Goal: Task Accomplishment & Management: Manage account settings

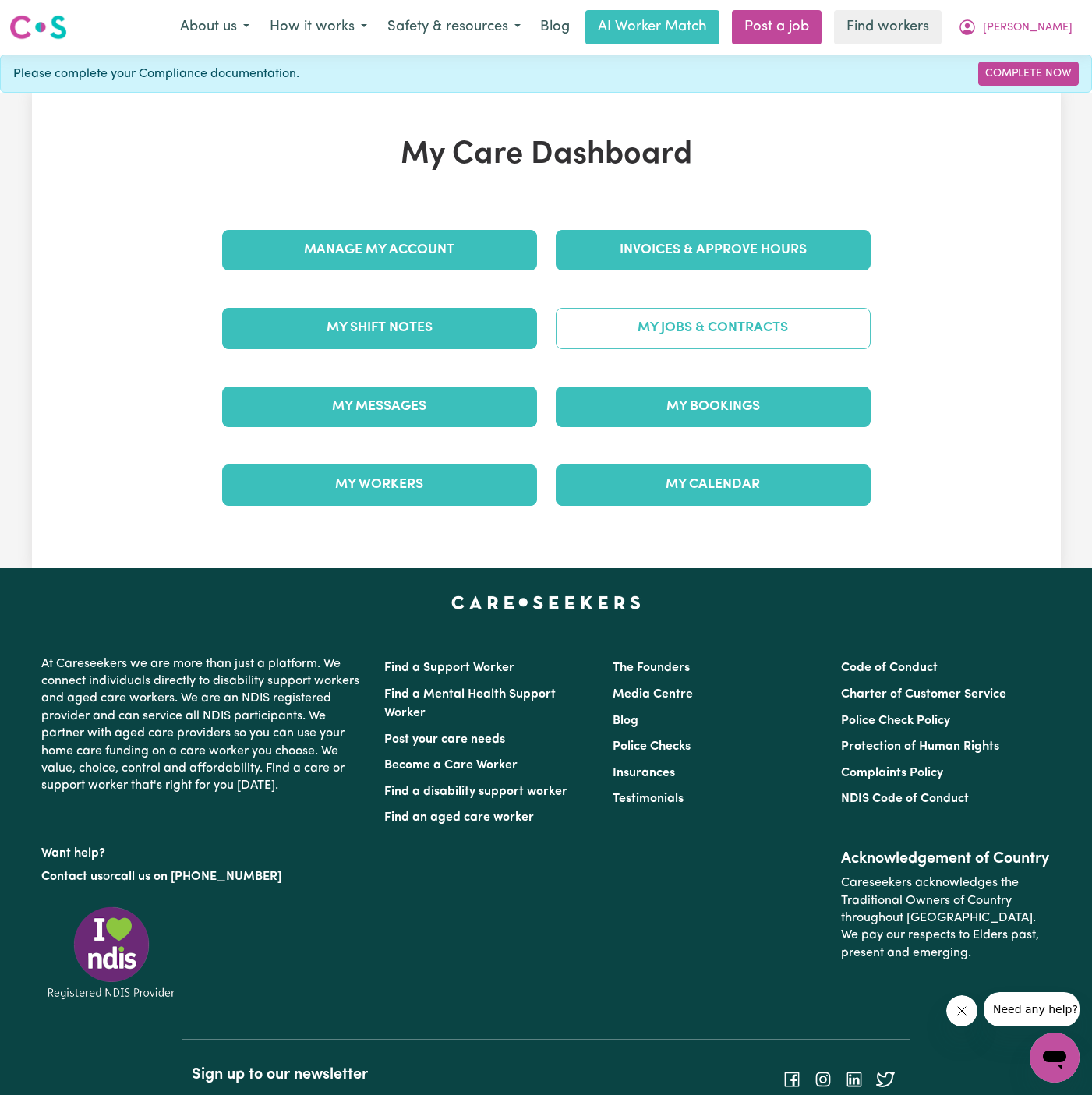
click at [707, 319] on link "My Jobs & Contracts" at bounding box center [713, 328] width 315 height 41
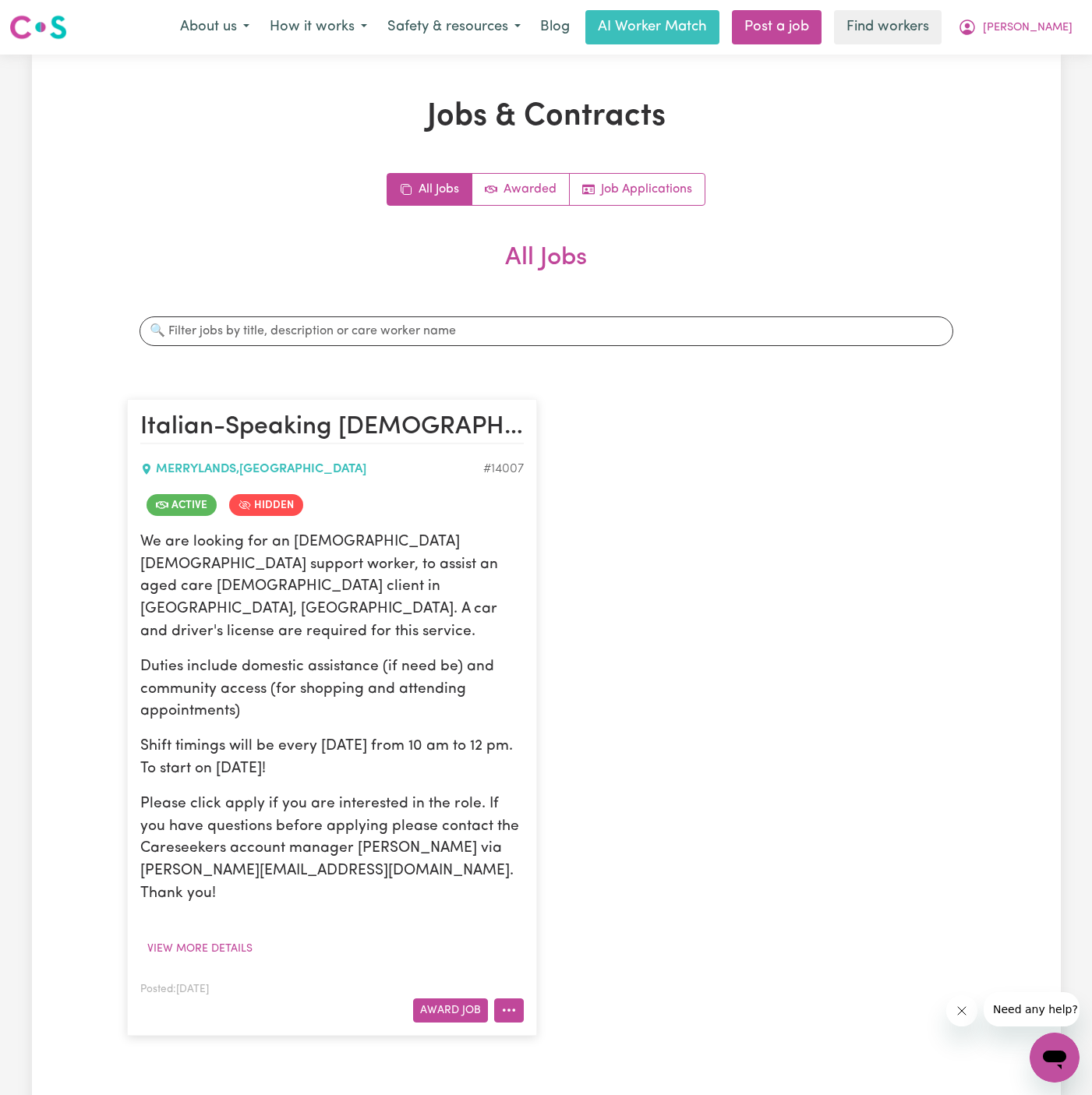
click at [503, 1002] on icon "More options" at bounding box center [509, 1010] width 16 height 16
click at [579, 803] on link "View/Edit Contract" at bounding box center [571, 818] width 151 height 31
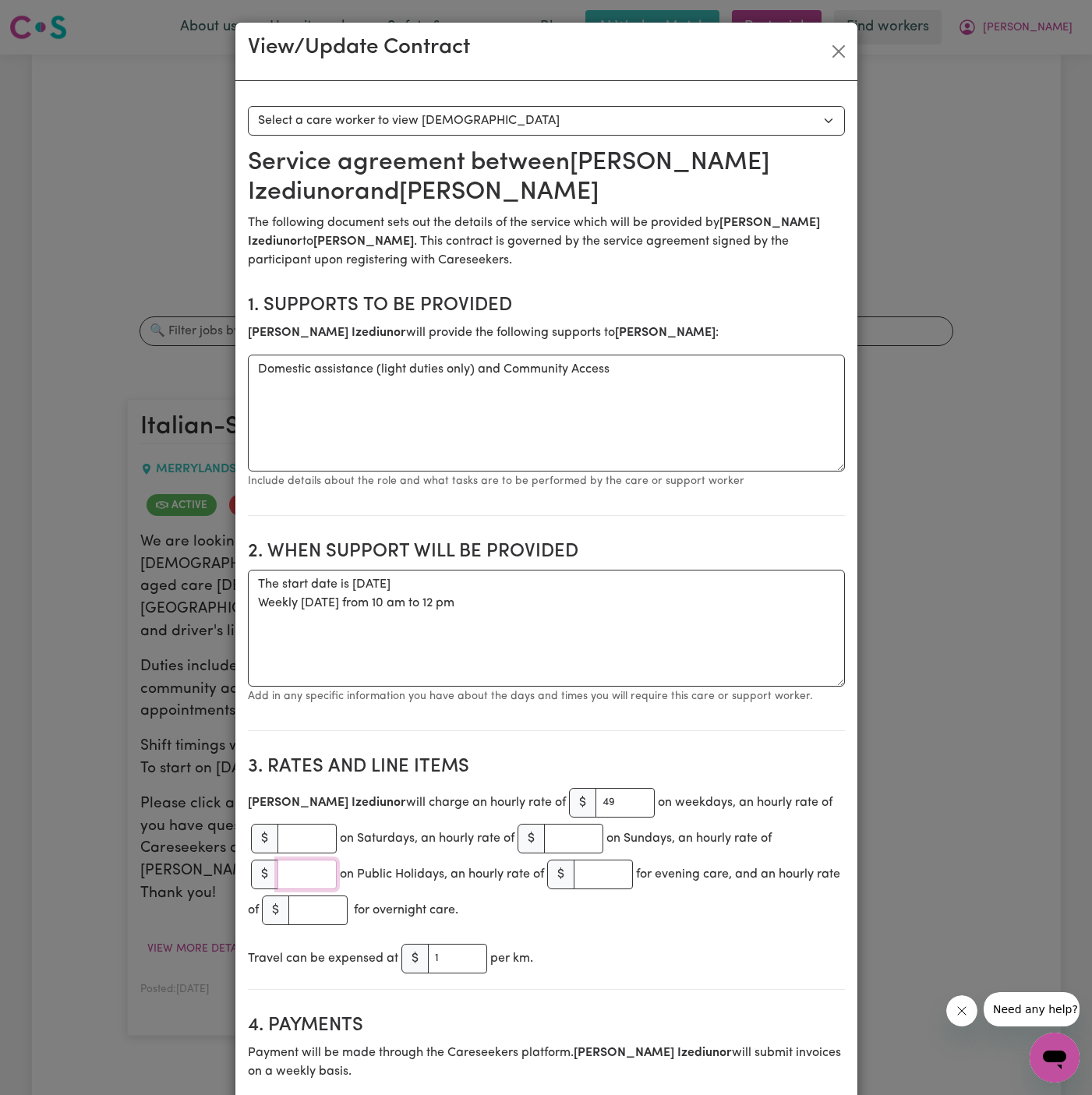
click at [302, 873] on input "number" at bounding box center [306, 875] width 59 height 30
type input "90"
click at [637, 936] on section "3. Rates and Line Items Joan Izediunor will charge an hourly rate of $ 49 on we…" at bounding box center [546, 866] width 597 height 246
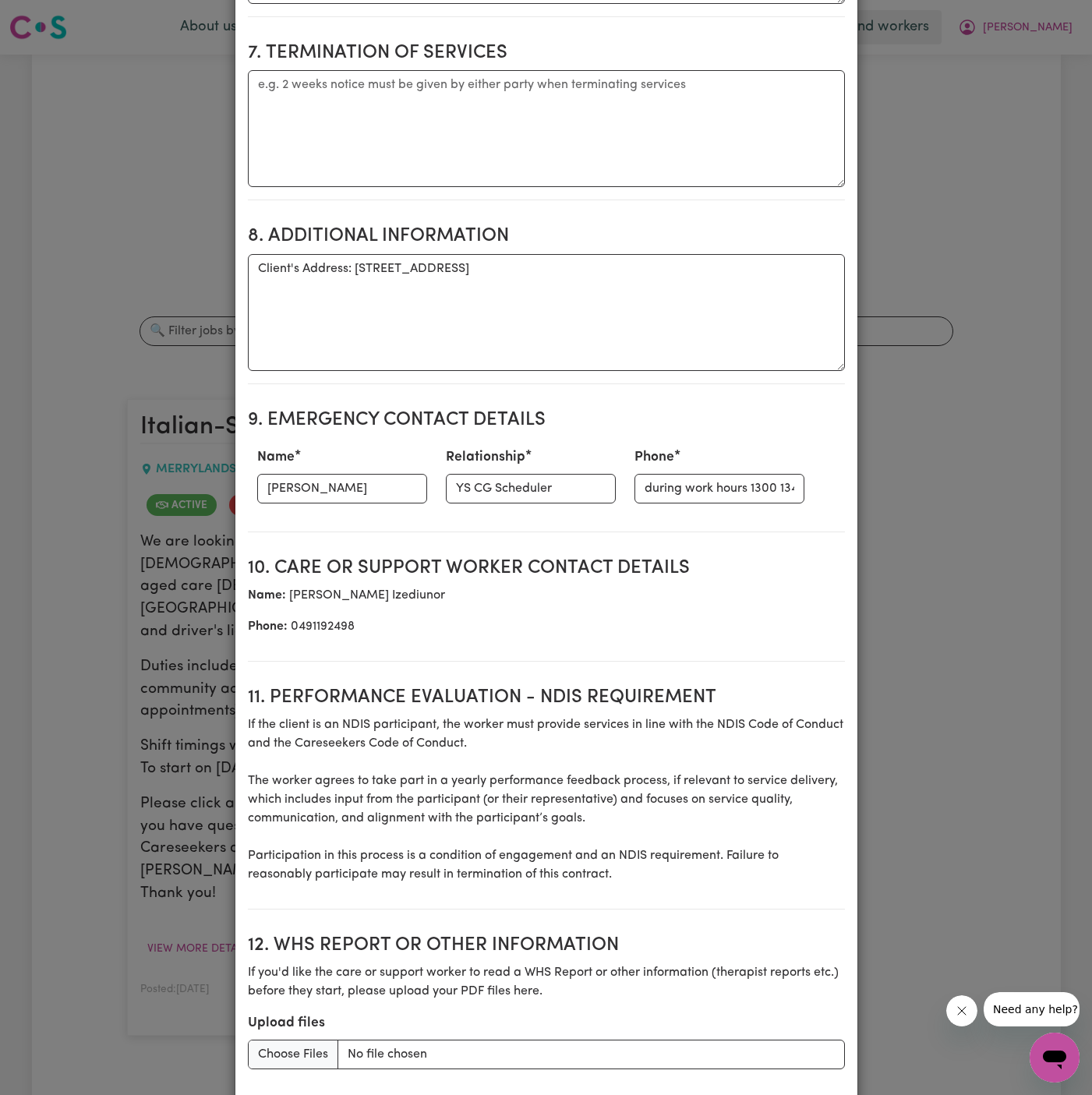
scroll to position [1644, 0]
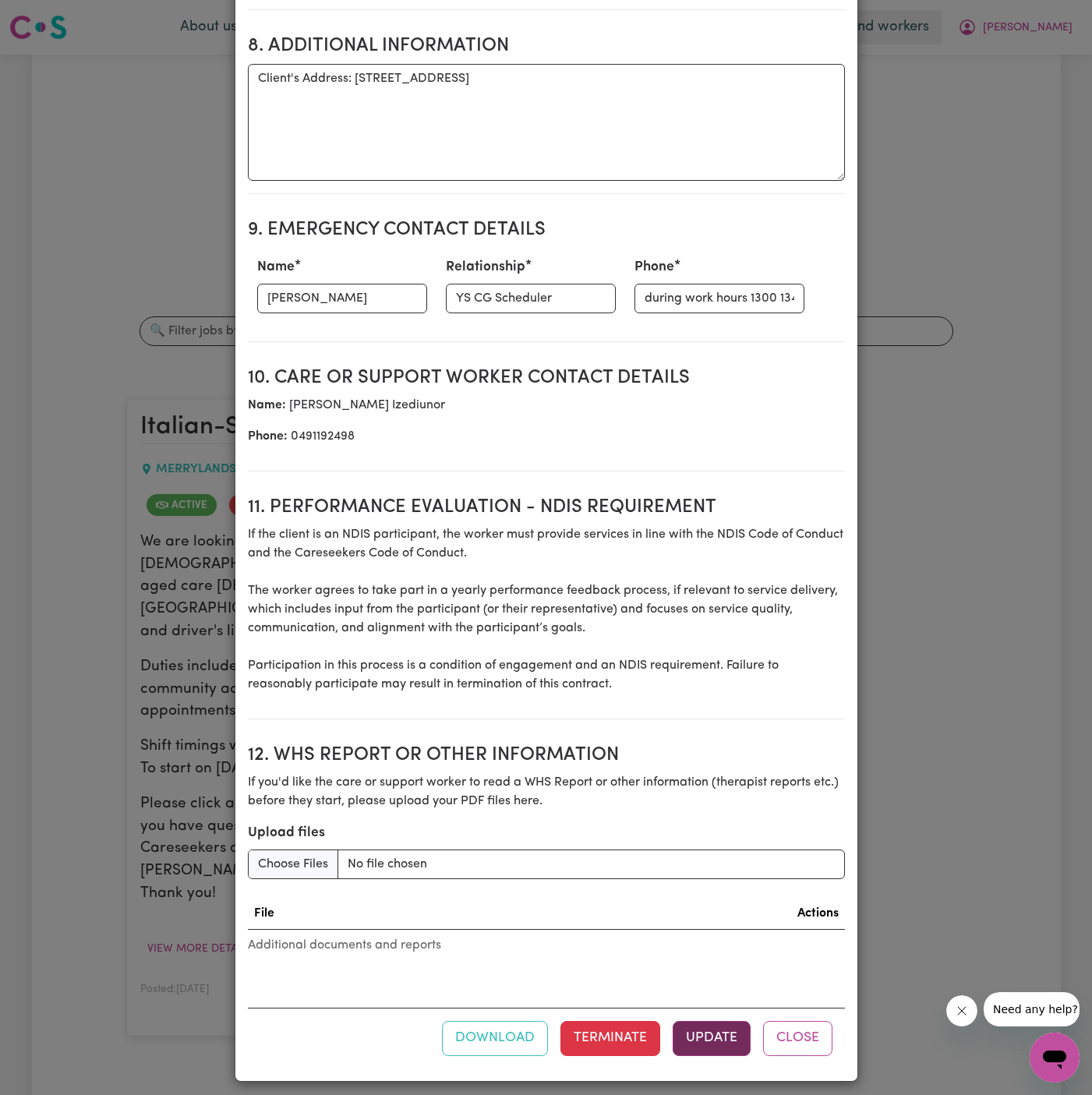
click at [698, 1042] on button "Update" at bounding box center [711, 1037] width 78 height 34
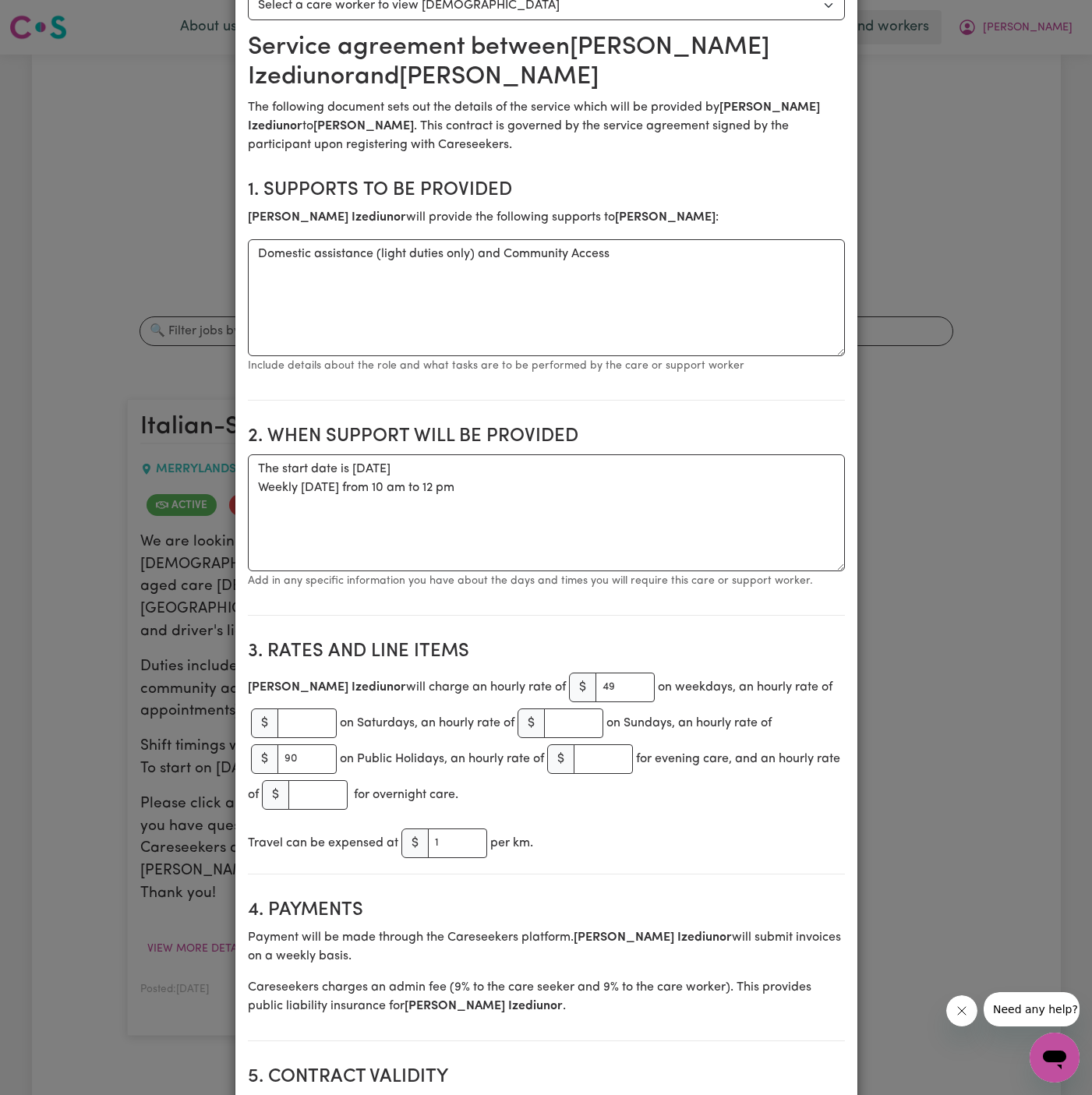
scroll to position [0, 0]
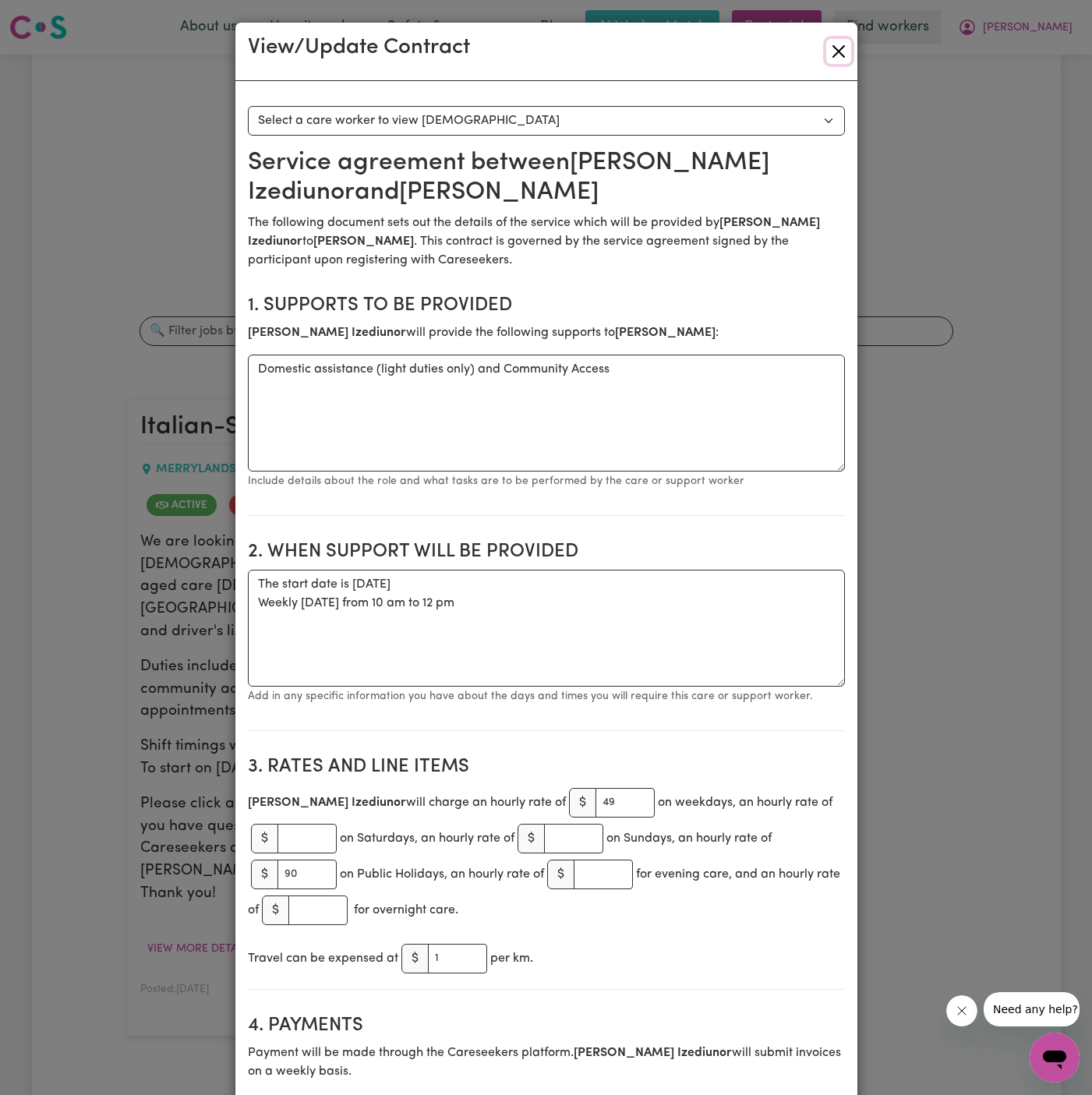
click at [842, 53] on button "Close" at bounding box center [838, 51] width 25 height 25
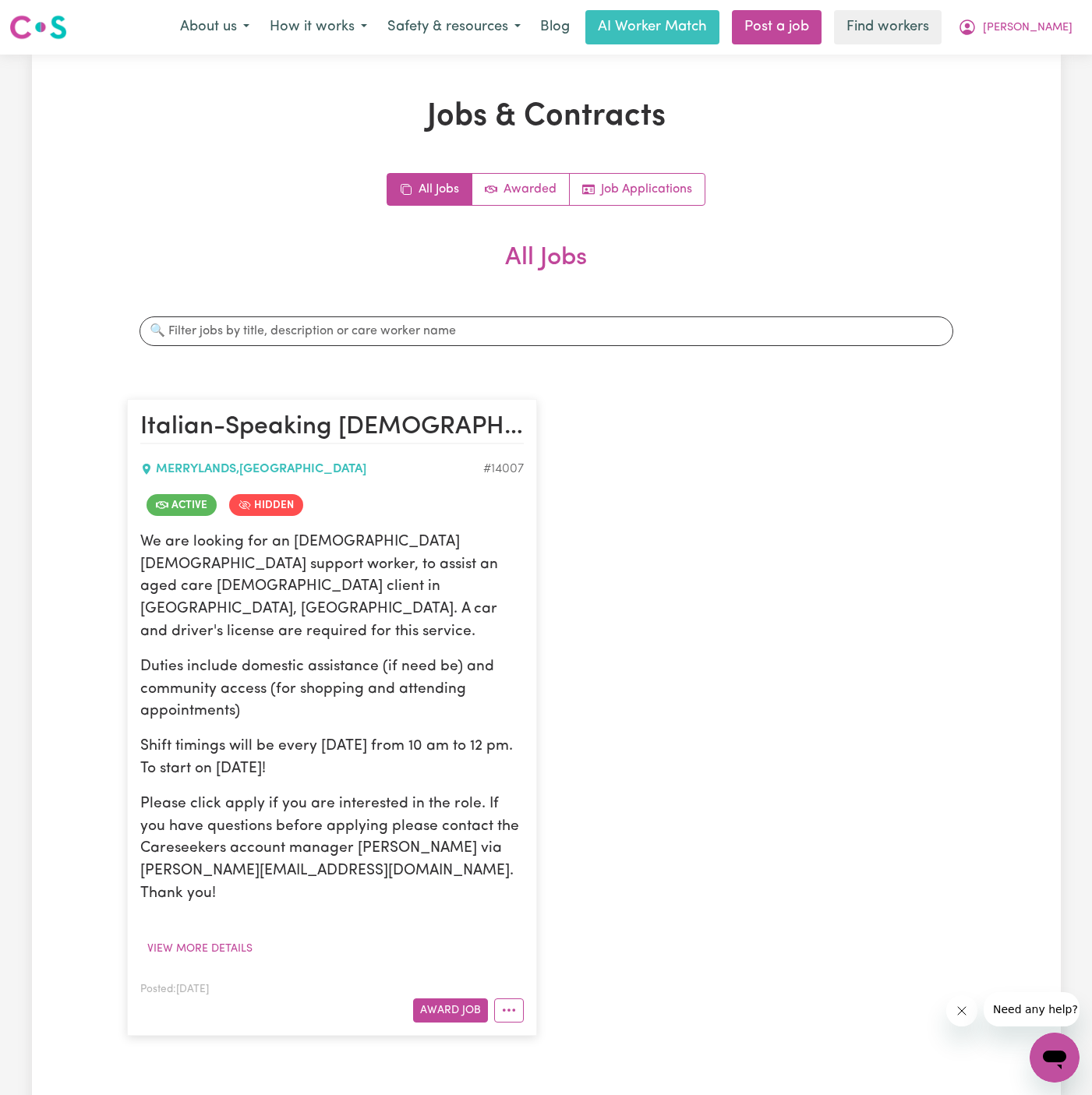
click at [956, 509] on div "Italian-Speaking Female Support Worker Needed Every Monday In Merrylands, NSW M…" at bounding box center [546, 716] width 857 height 667
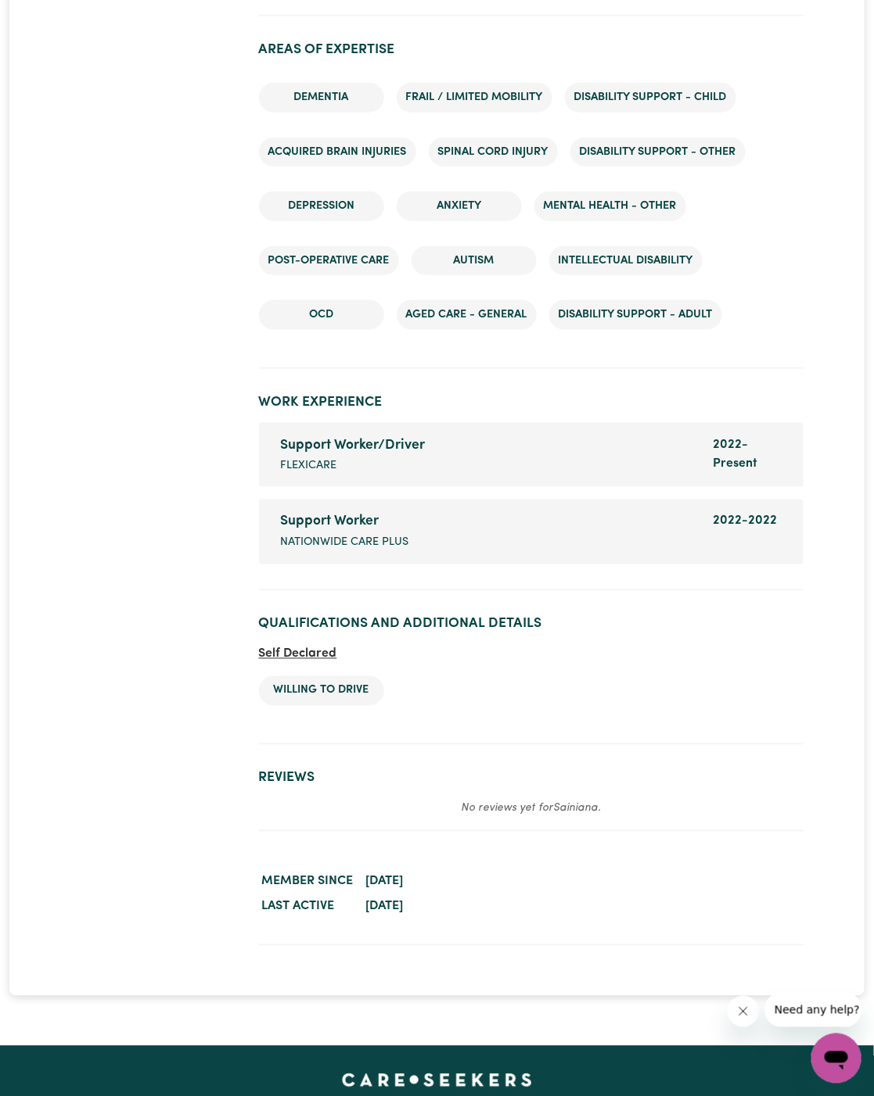
scroll to position [2058, 0]
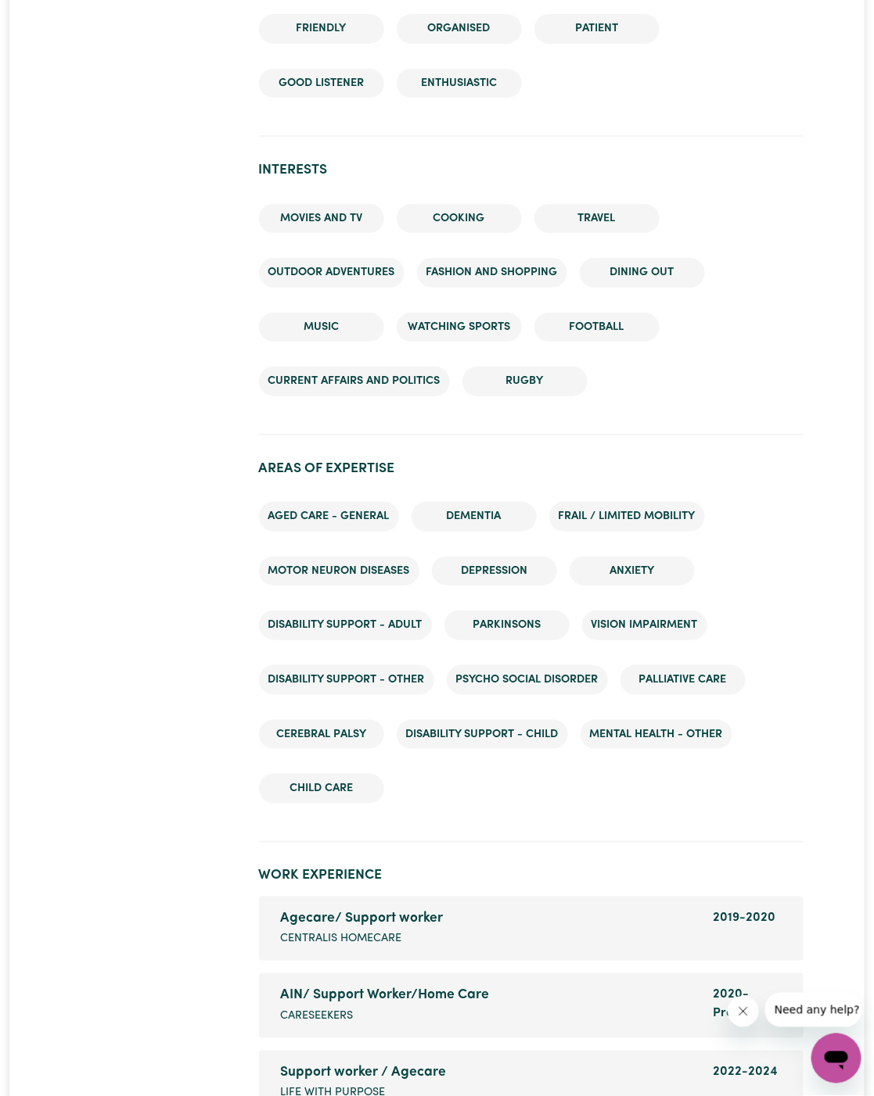
scroll to position [2347, 0]
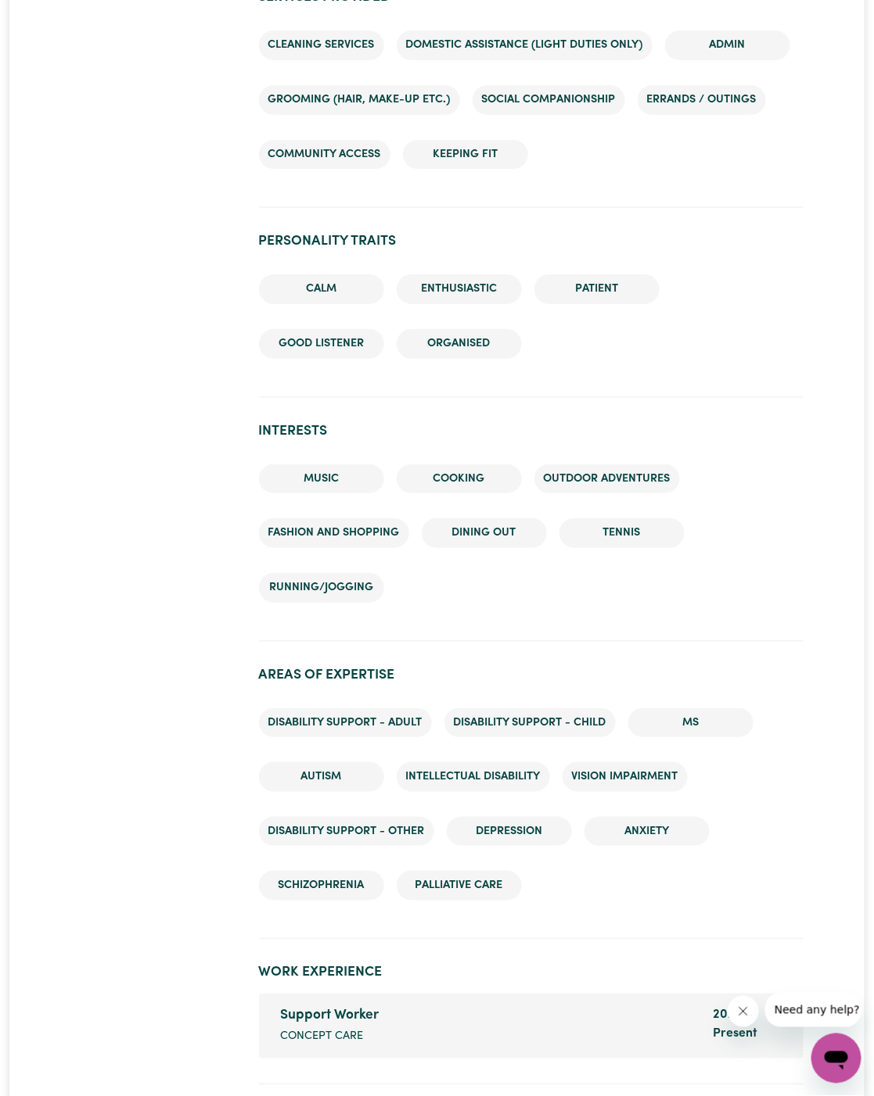
scroll to position [2215, 0]
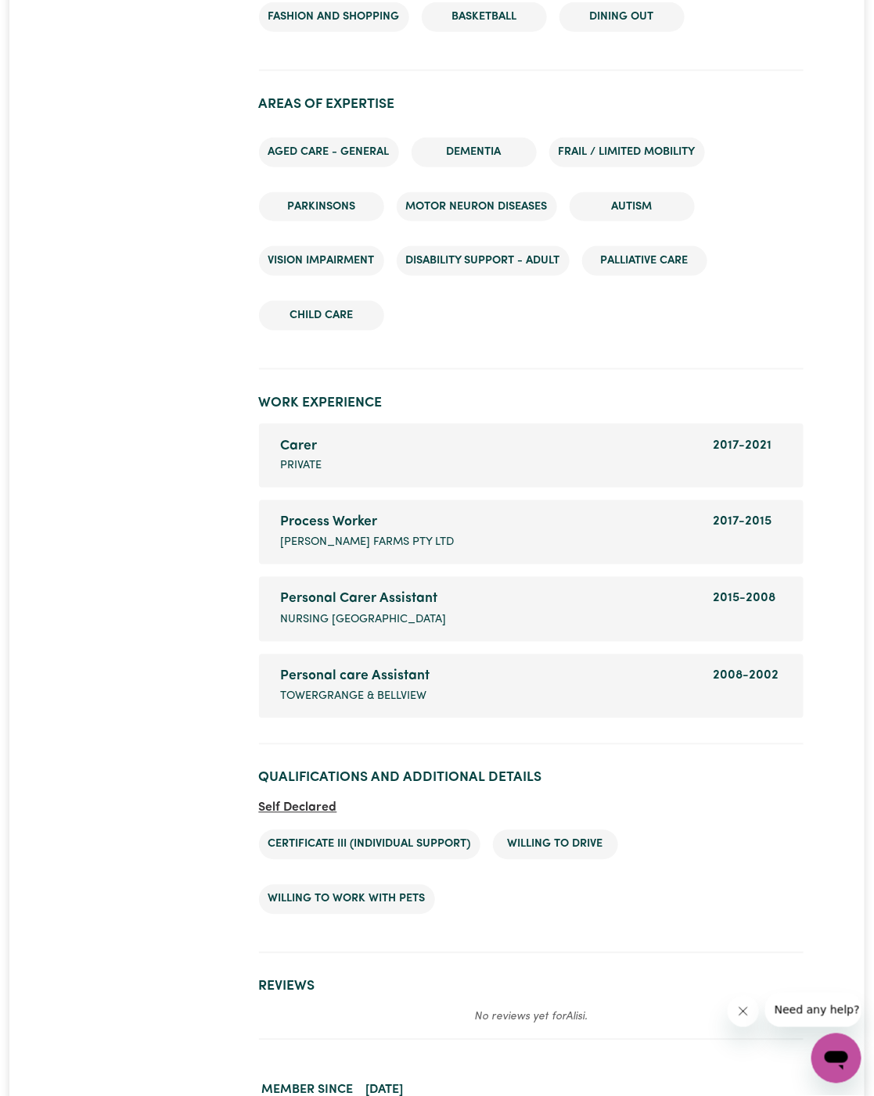
scroll to position [2173, 0]
